Goal: Transaction & Acquisition: Purchase product/service

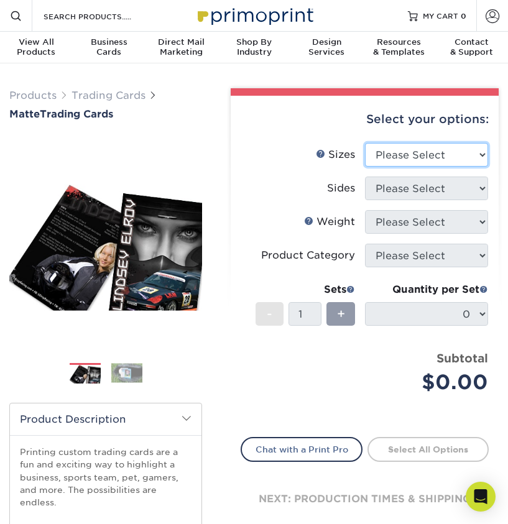
click at [399, 159] on select "Please Select 2.5" x 3.5"" at bounding box center [426, 155] width 123 height 24
click at [304, 188] on label "Sides" at bounding box center [302, 189] width 123 height 24
click at [471, 154] on select "Please Select 2.5" x 3.5"" at bounding box center [426, 155] width 123 height 24
select select "2.50x3.50"
click at [365, 143] on select "Please Select 2.5" x 3.5"" at bounding box center [426, 155] width 123 height 24
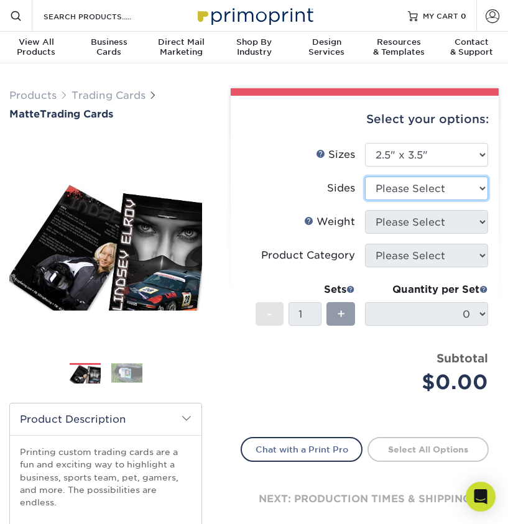
click at [481, 183] on select "Please Select Print Both Sides Print Front Only" at bounding box center [426, 189] width 123 height 24
select select "13abbda7-1d64-4f25-8bb2-c179b224825d"
click at [365, 177] on select "Please Select Print Both Sides Print Front Only" at bounding box center [426, 189] width 123 height 24
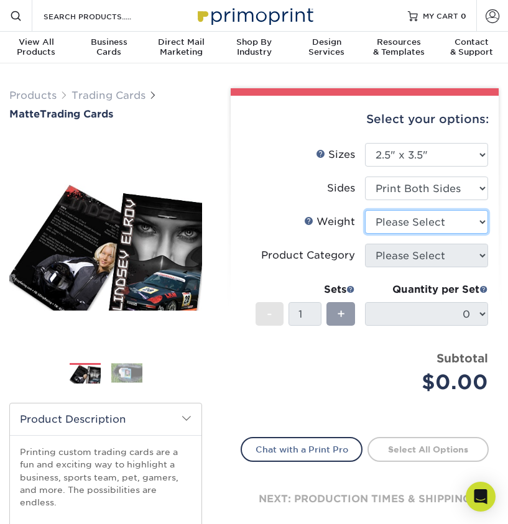
click at [484, 224] on select "Please Select 16PT 14PT" at bounding box center [426, 222] width 123 height 24
select select "16PT"
click at [365, 210] on select "Please Select 16PT 14PT" at bounding box center [426, 222] width 123 height 24
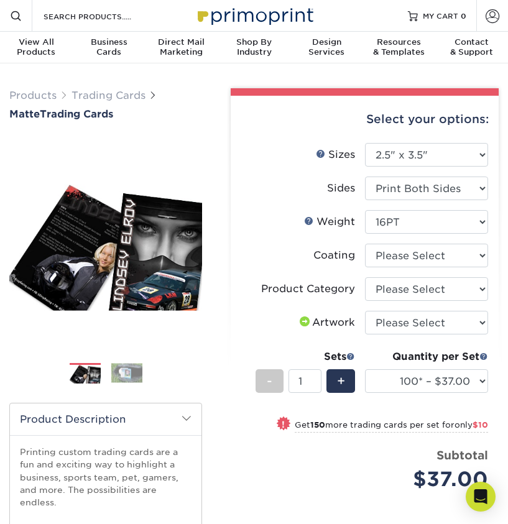
click at [496, 256] on div "Select your options: Sizes Help Sizes Please Select 2.5" x 3.5" Sides Please Se…" at bounding box center [365, 382] width 268 height 573
click at [481, 251] on select at bounding box center [426, 256] width 123 height 24
select select "121bb7b5-3b4d-429f-bd8d-bbf80e953313"
click at [365, 244] on select at bounding box center [426, 256] width 123 height 24
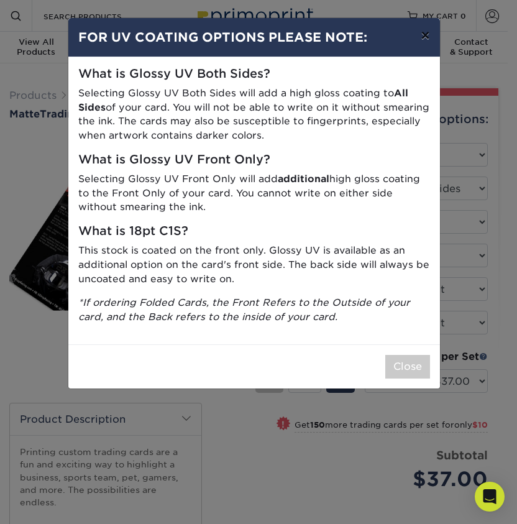
click at [421, 36] on button "×" at bounding box center [425, 35] width 29 height 35
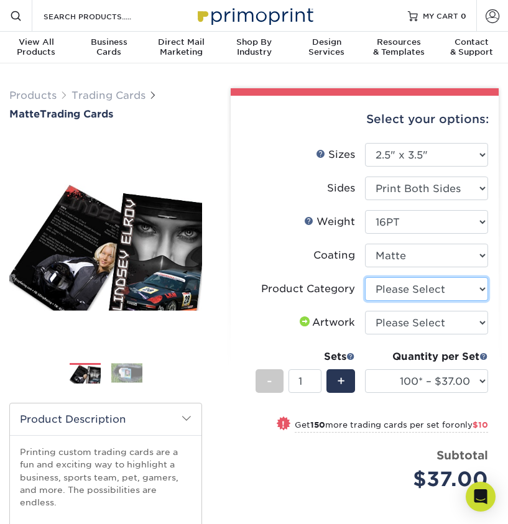
click at [387, 287] on select "Please Select Trading Cards" at bounding box center [426, 289] width 123 height 24
select select "c2f9bce9-36c2-409d-b101-c29d9d031e18"
click at [365, 277] on select "Please Select Trading Cards" at bounding box center [426, 289] width 123 height 24
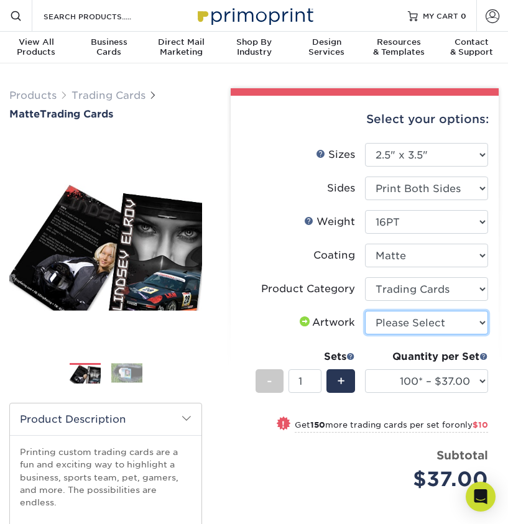
click at [387, 322] on select "Please Select I will upload files I need a design - $100" at bounding box center [426, 323] width 123 height 24
